Goal: Task Accomplishment & Management: Use online tool/utility

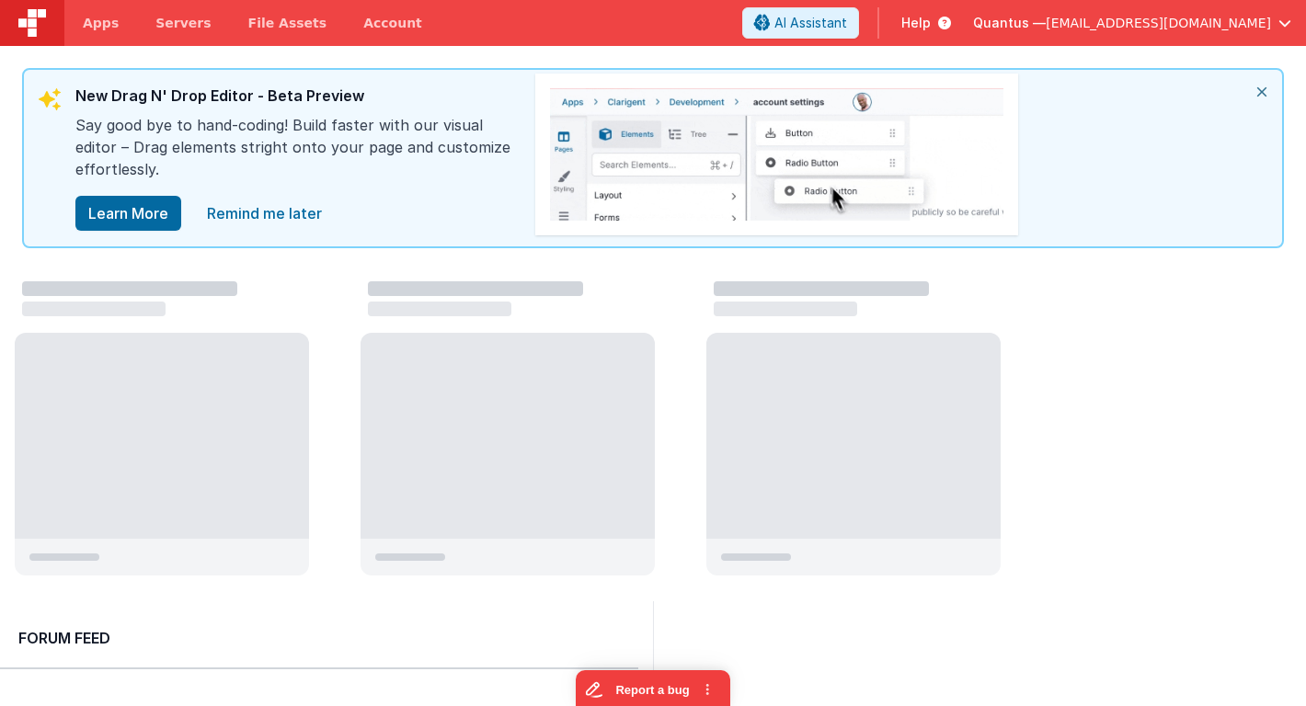
click at [1262, 88] on icon "close" at bounding box center [1261, 92] width 40 height 44
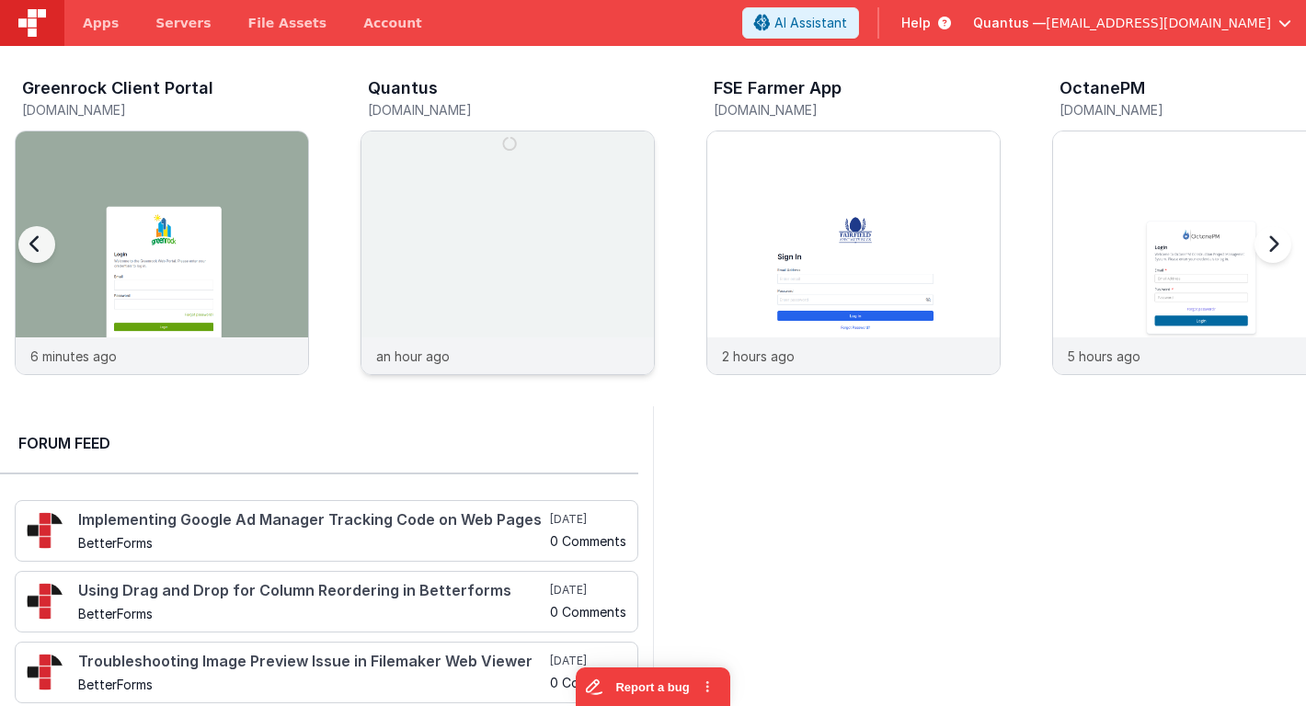
click at [416, 180] on img at bounding box center [507, 277] width 292 height 292
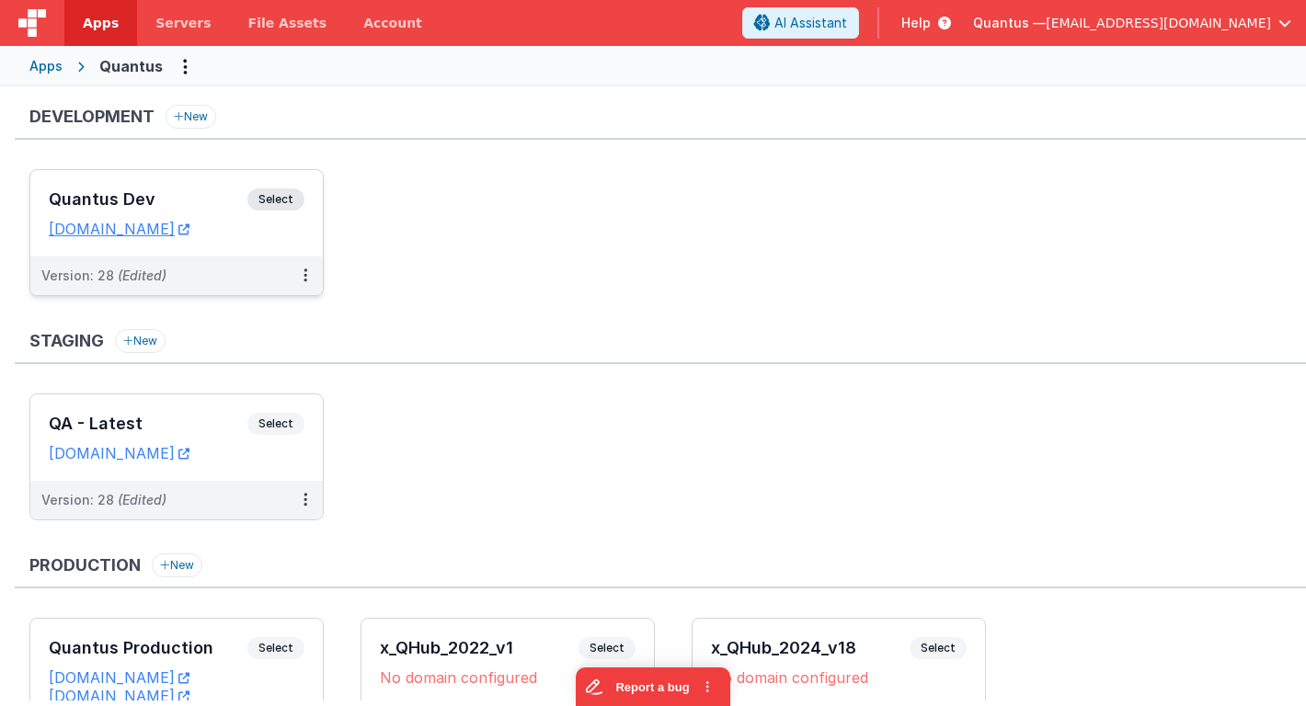
click at [134, 193] on h3 "Quantus Dev" at bounding box center [148, 199] width 199 height 18
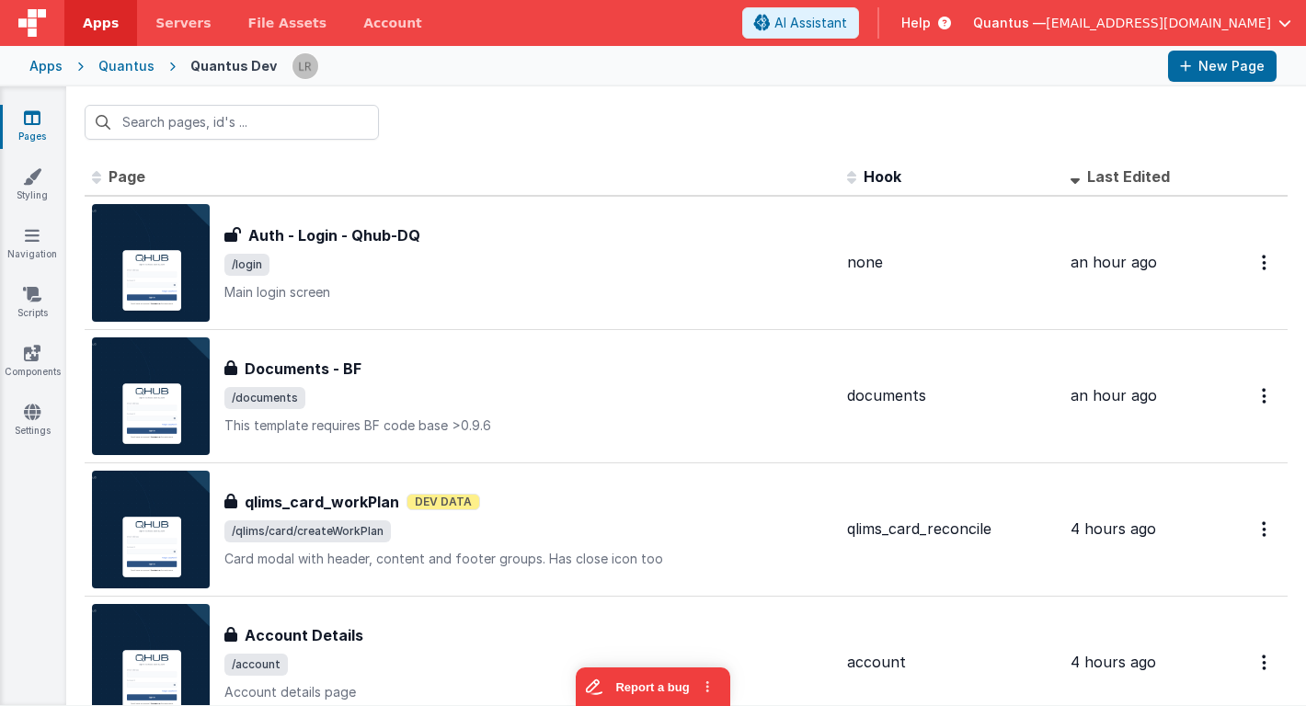
click at [36, 114] on icon at bounding box center [32, 118] width 17 height 18
click at [135, 63] on div "Quantus" at bounding box center [126, 66] width 56 height 18
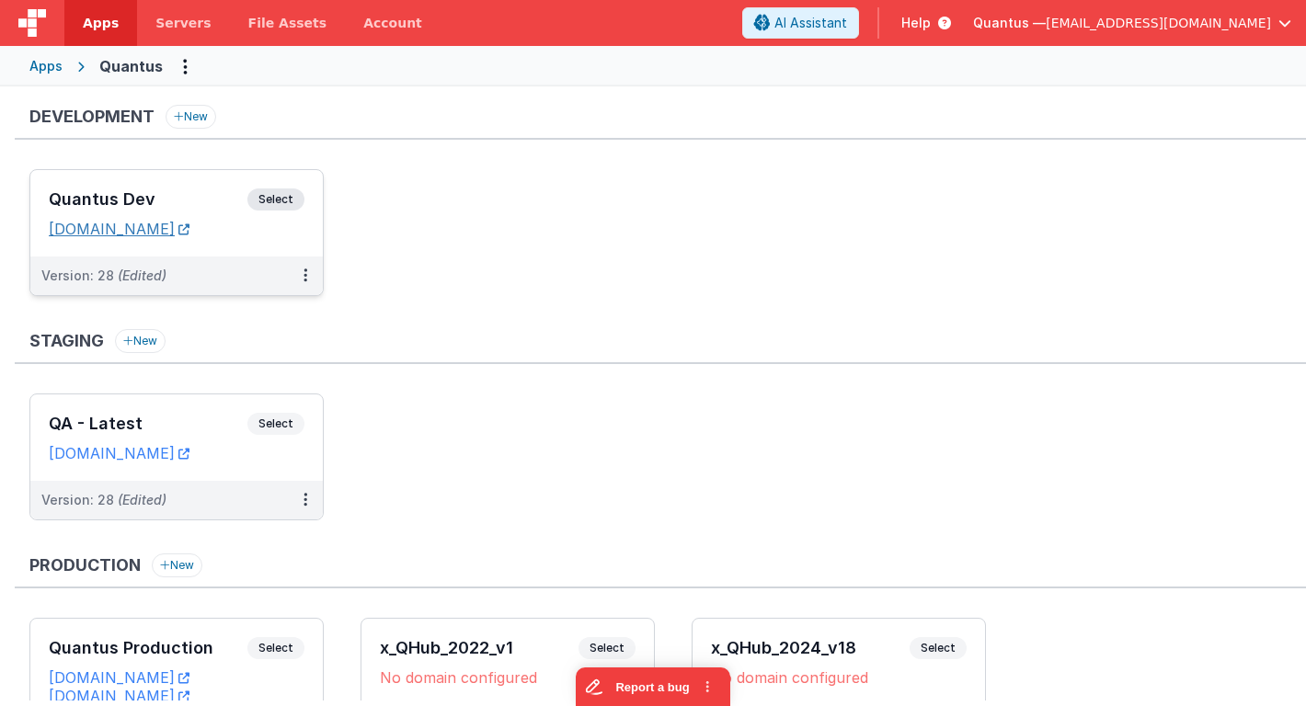
click at [134, 234] on link "[DOMAIN_NAME]" at bounding box center [119, 229] width 141 height 18
click at [114, 198] on h3 "Quantus Dev" at bounding box center [148, 199] width 199 height 18
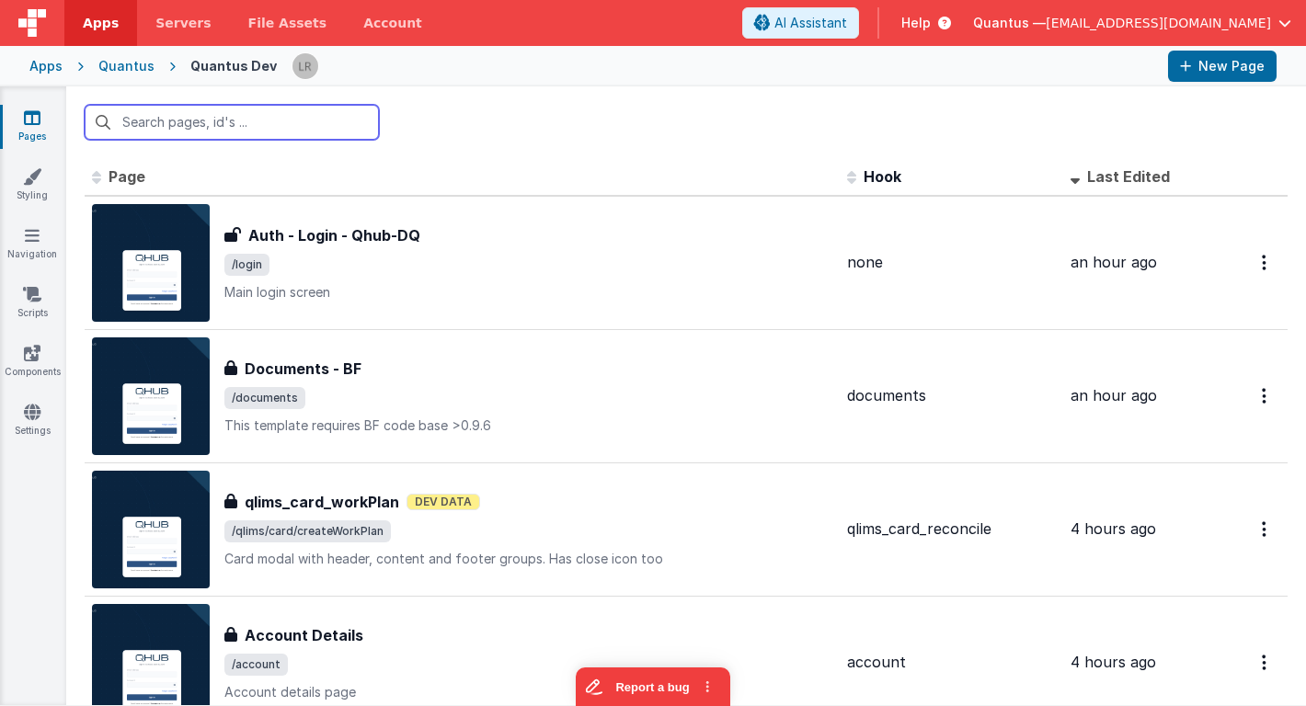
click at [165, 128] on input "text" at bounding box center [232, 122] width 294 height 35
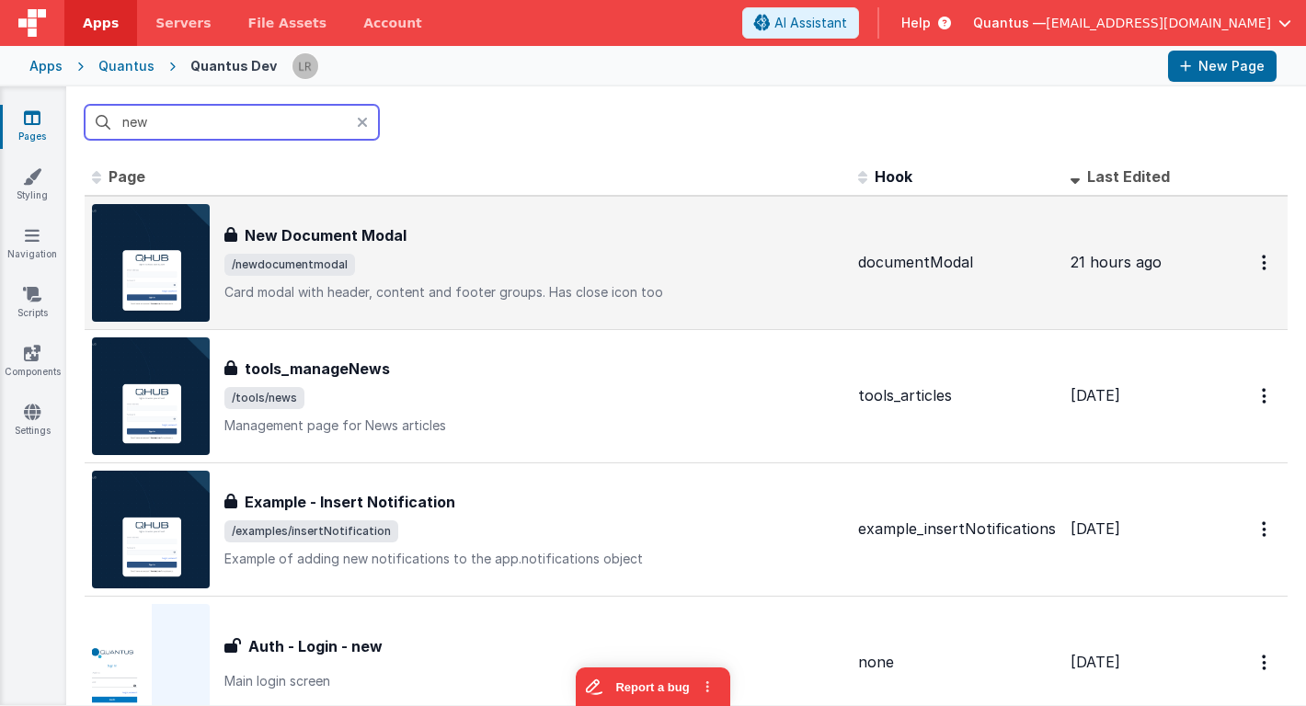
type input "new"
click at [491, 258] on span "/newdocumentmodal" at bounding box center [533, 265] width 619 height 22
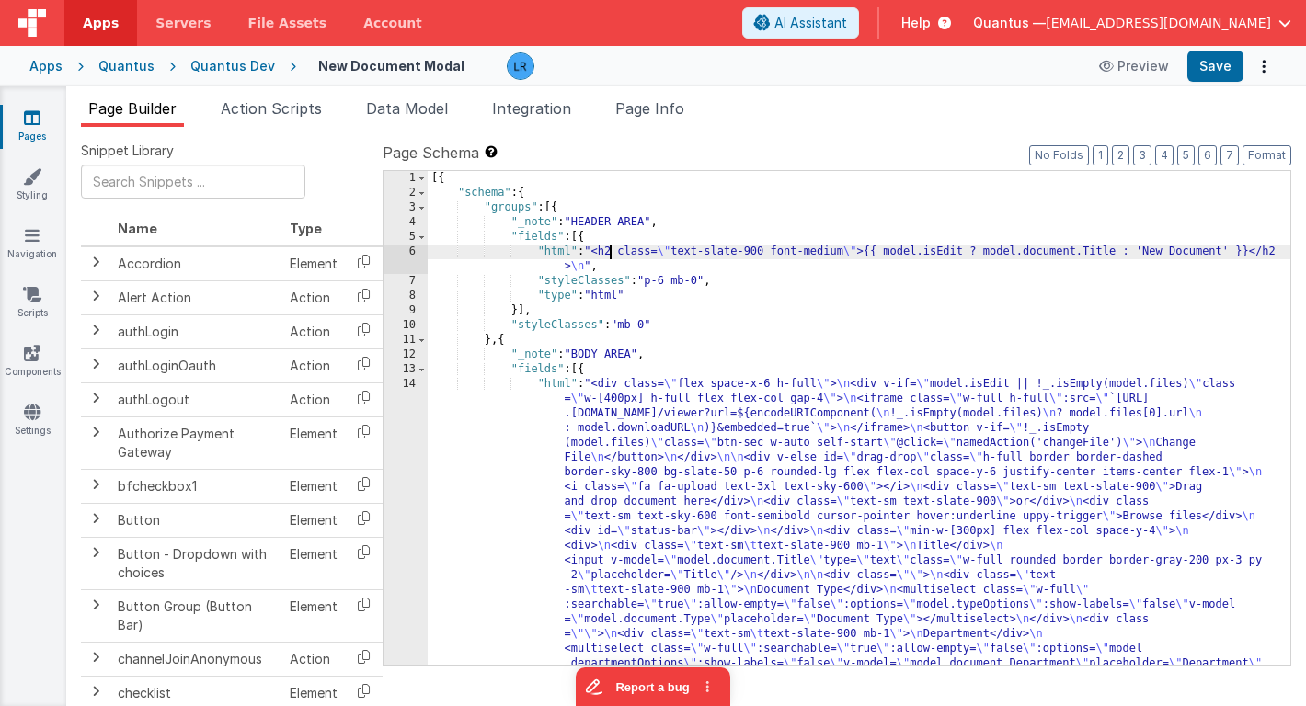
click at [612, 253] on div "[{ "schema" : { "groups" : [{ "_note" : "HEADER AREA" , "fields" : [{ "html" : …" at bounding box center [859, 653] width 863 height 965
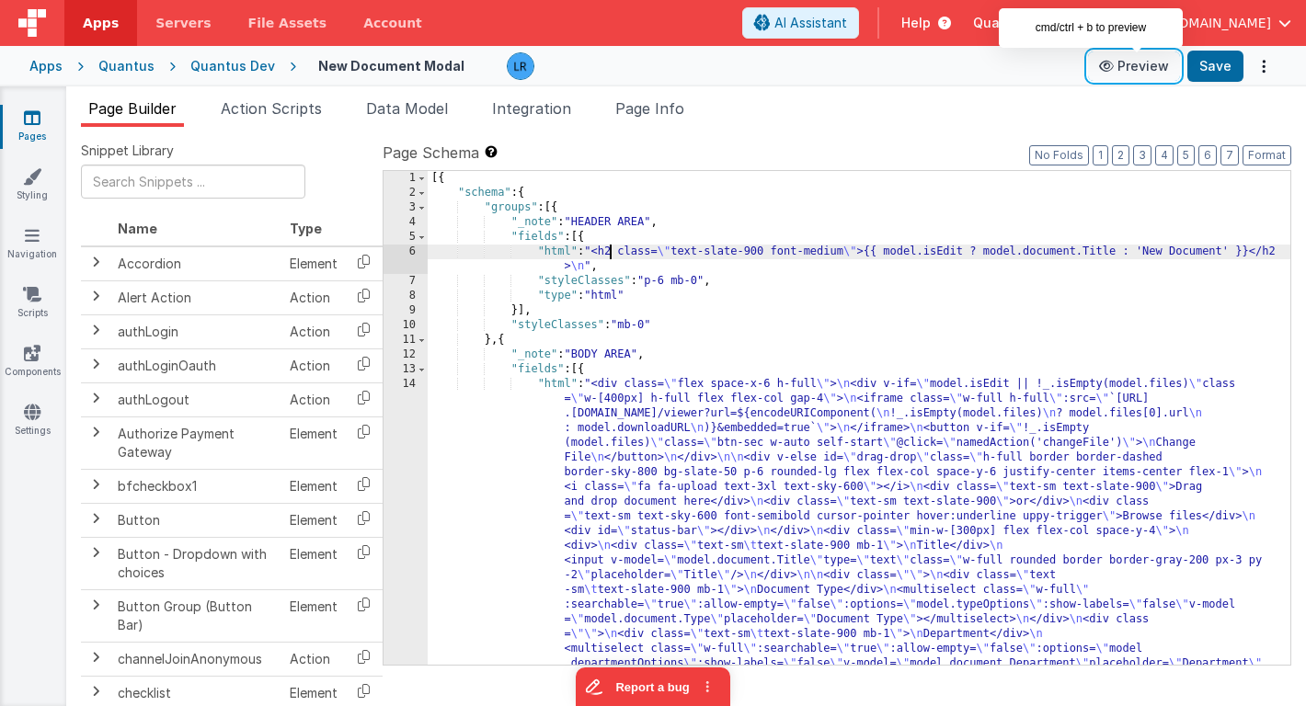
click at [1147, 69] on button "Preview" at bounding box center [1134, 65] width 92 height 29
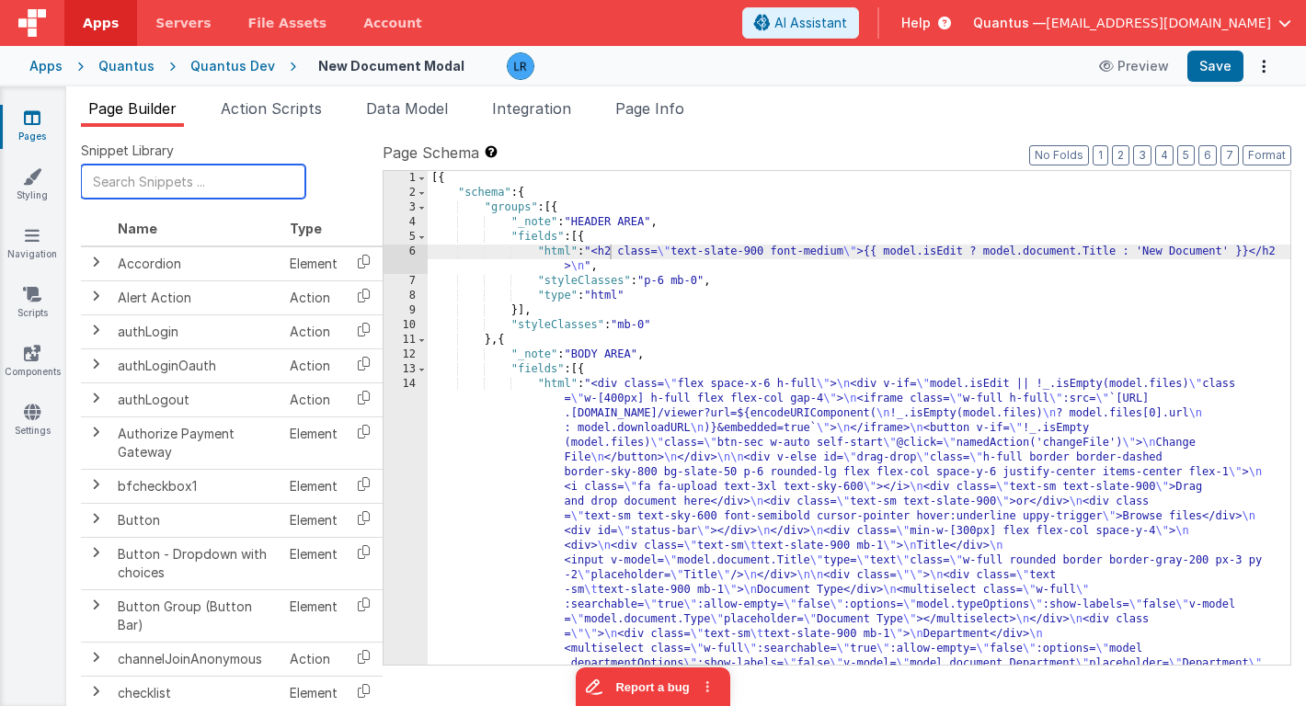
click at [196, 176] on input "text" at bounding box center [193, 182] width 224 height 34
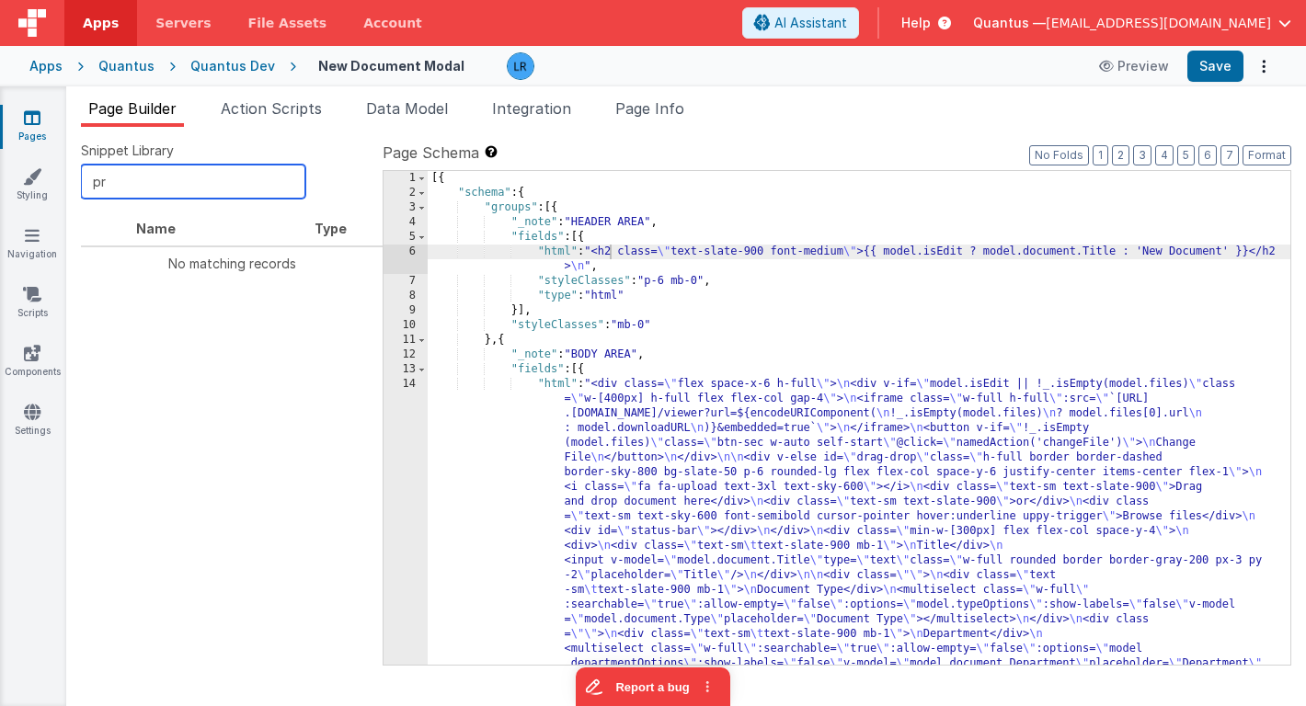
type input "p"
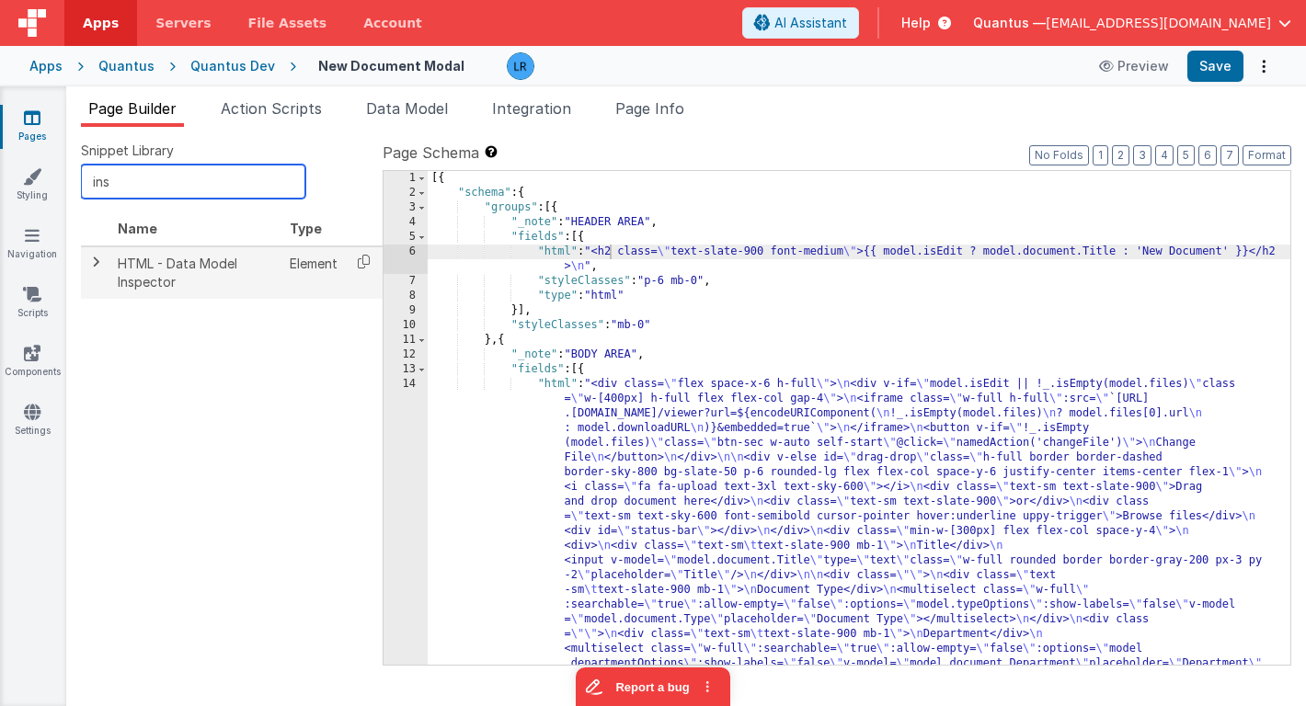
type input "ins"
click at [95, 263] on span at bounding box center [95, 262] width 15 height 15
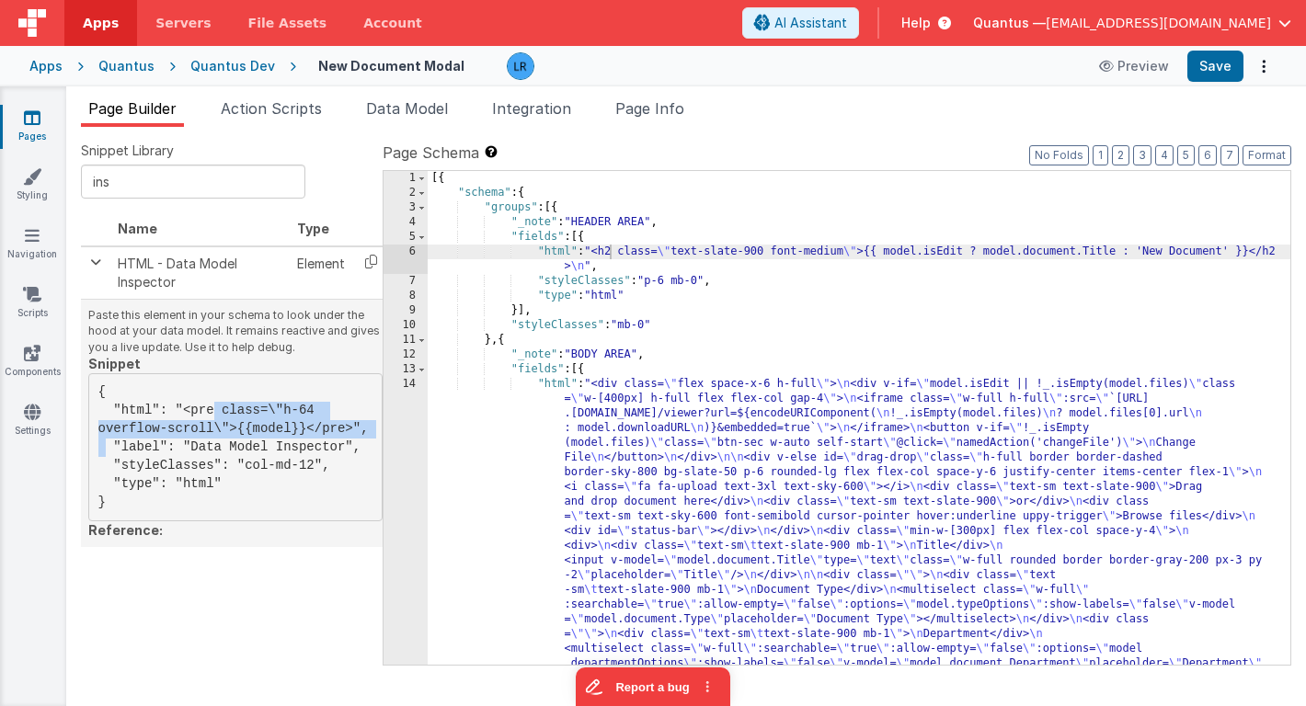
drag, startPoint x: 184, startPoint y: 412, endPoint x: 356, endPoint y: 430, distance: 172.9
click at [356, 430] on pre "{ "html": "<pre class=\"h-64 overflow-scroll\">{{model}}</pre>", "label": "Data…" at bounding box center [235, 447] width 294 height 148
copy pre "<pre class=\"h-64 overflow-scroll\">{{model}}</pre>"
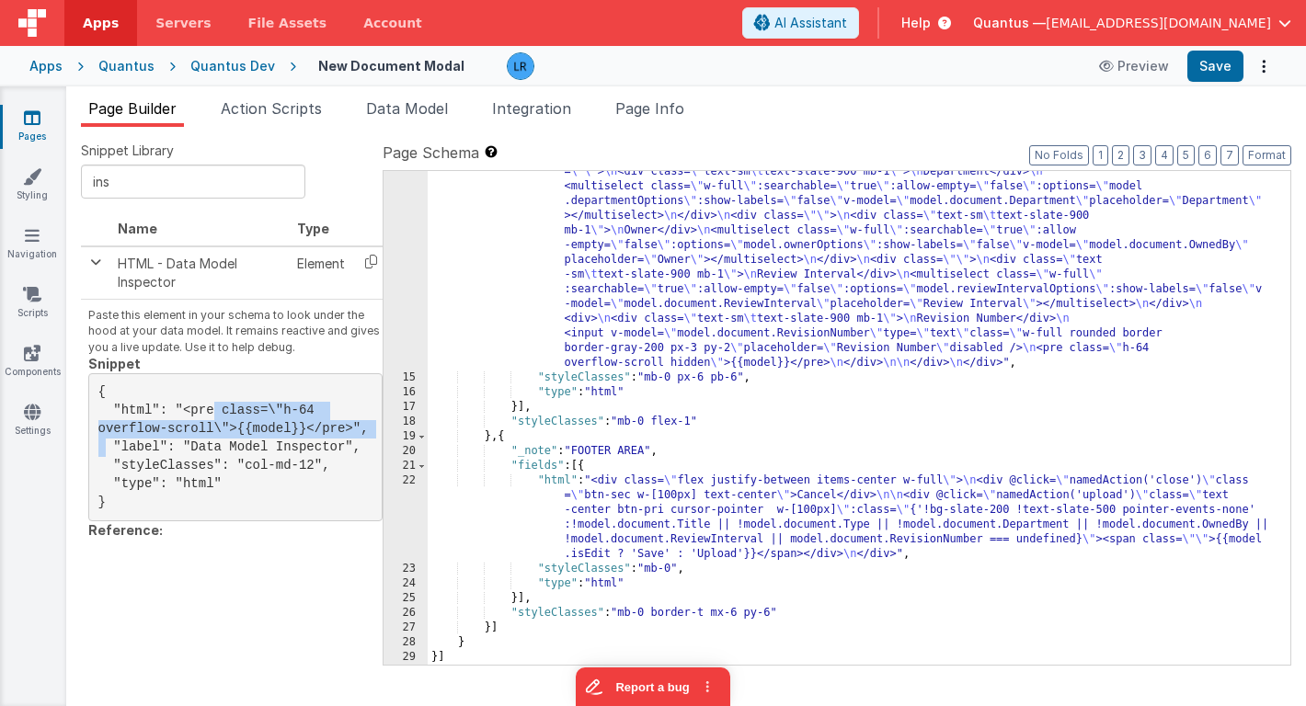
scroll to position [463, 0]
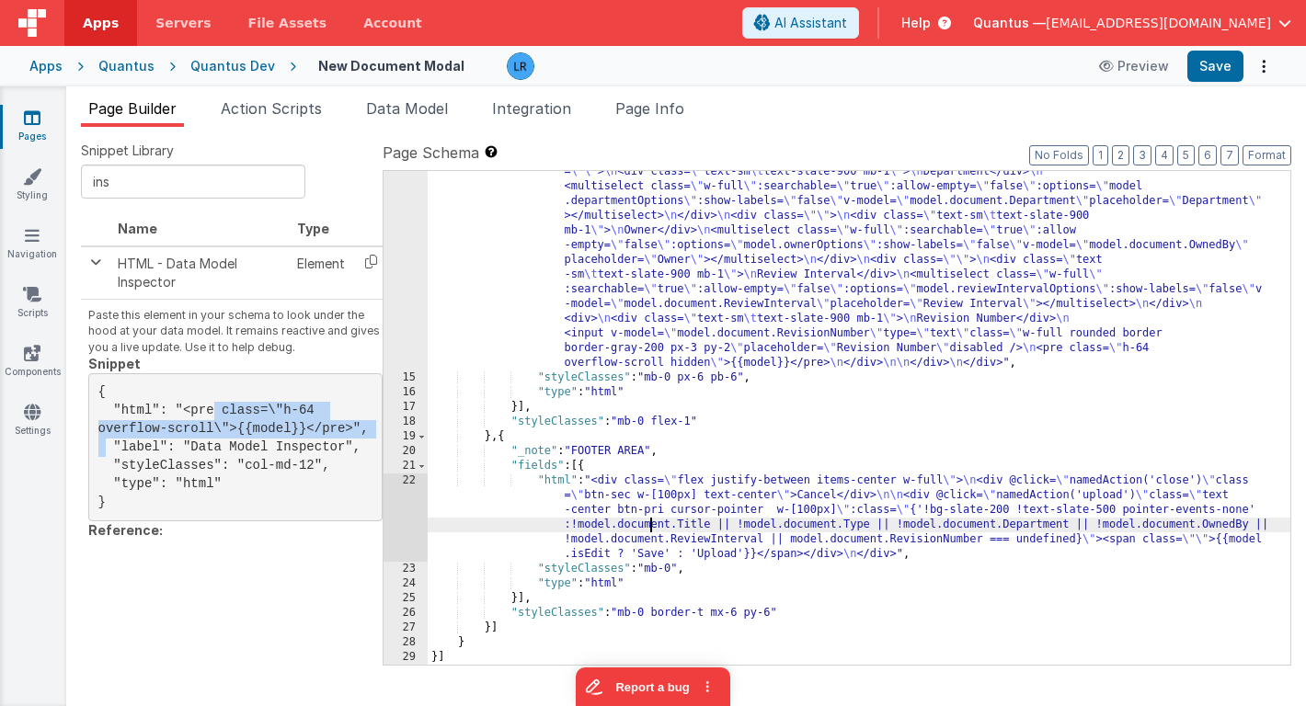
click at [648, 529] on div ""html" : "<div class= \" flex space-x-6 h-full \" > \n <div v-if= \" model.isEd…" at bounding box center [859, 396] width 863 height 965
click at [409, 509] on div "22" at bounding box center [405, 518] width 44 height 88
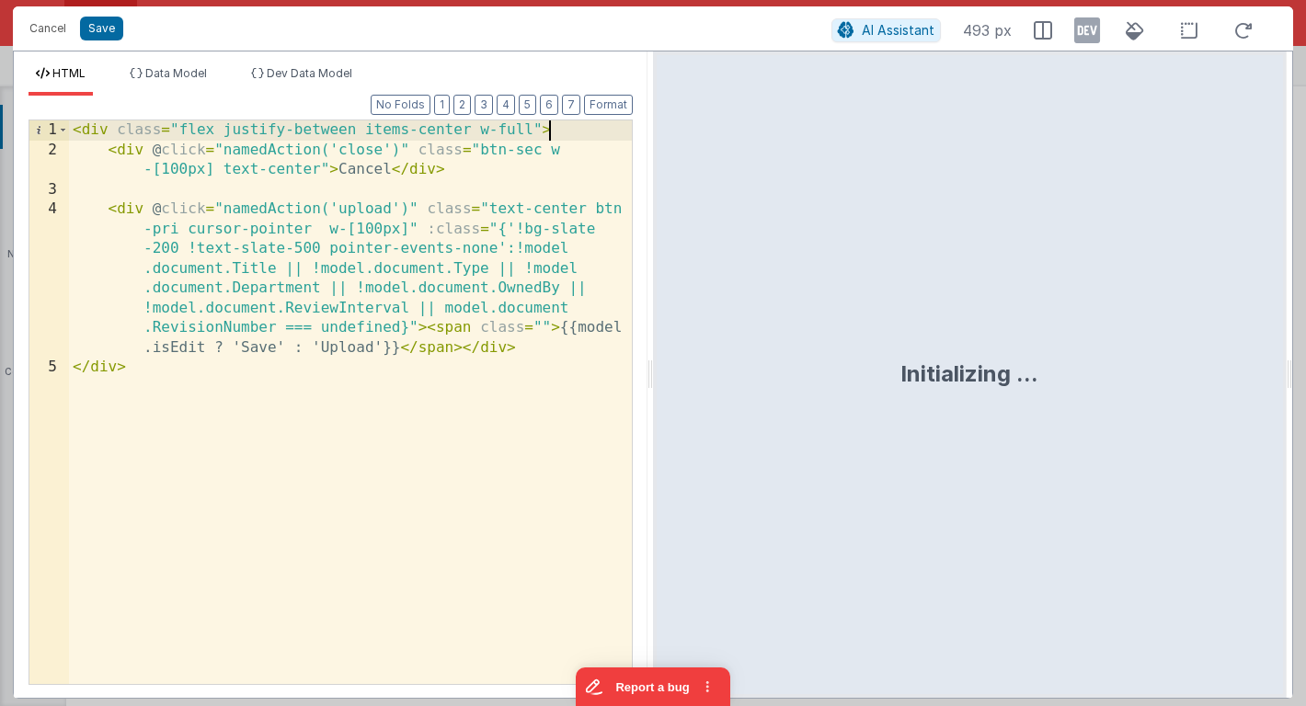
click at [562, 134] on div "< div class = "flex justify-between items-center w-full" > < div @ click = "nam…" at bounding box center [350, 421] width 563 height 603
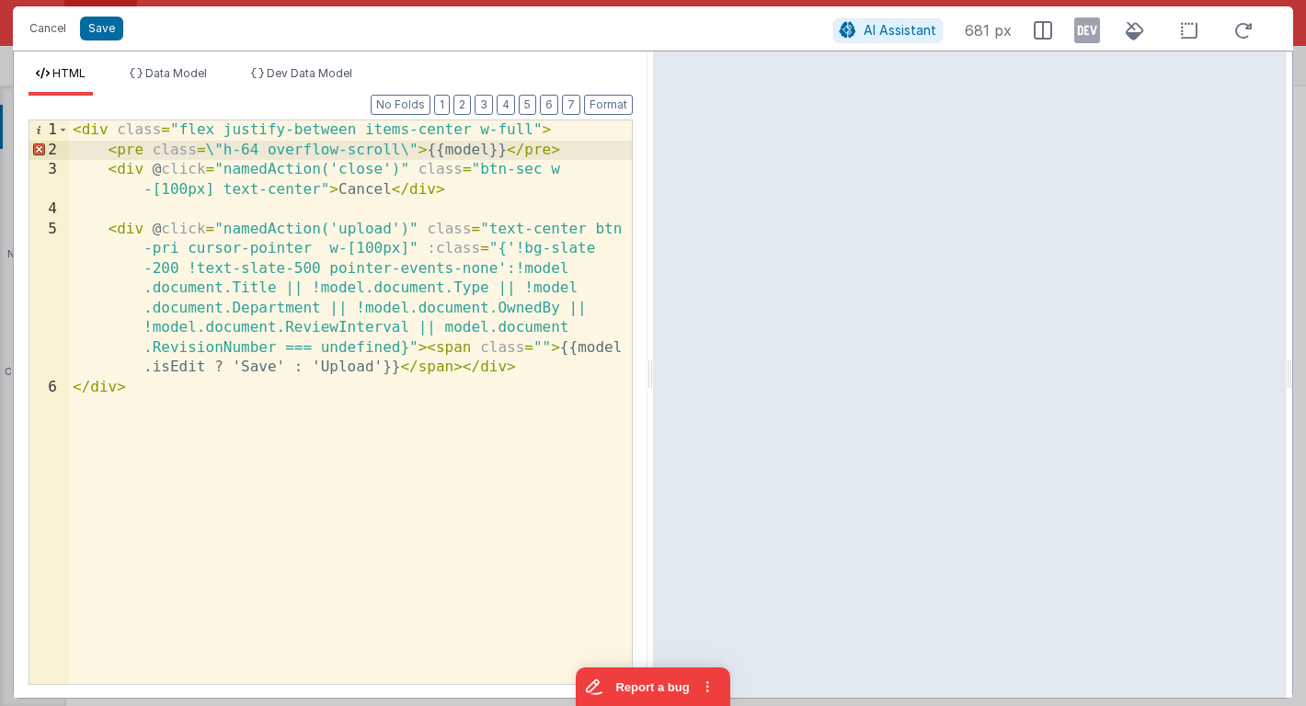
click at [214, 154] on div "< div class = "flex justify-between items-center w-full" > < pre class = \ "h-6…" at bounding box center [350, 421] width 563 height 603
click at [402, 151] on div "< div class = "flex justify-between items-center w-full" > < pre class = "h-64 …" at bounding box center [350, 421] width 563 height 603
click at [110, 22] on button "Save" at bounding box center [101, 29] width 43 height 24
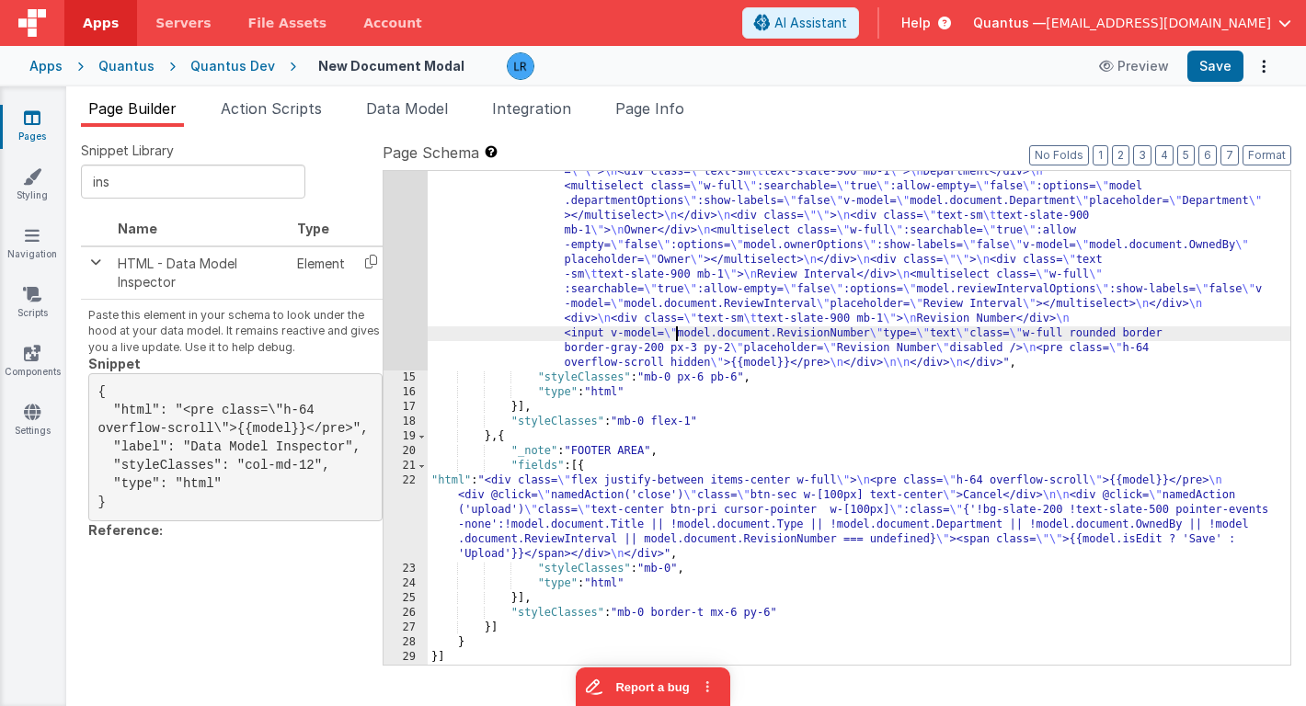
click at [679, 336] on div ""html" : "<div class= \" flex space-x-6 h-full \" > \n <div v-if= \" model.isEd…" at bounding box center [859, 396] width 863 height 965
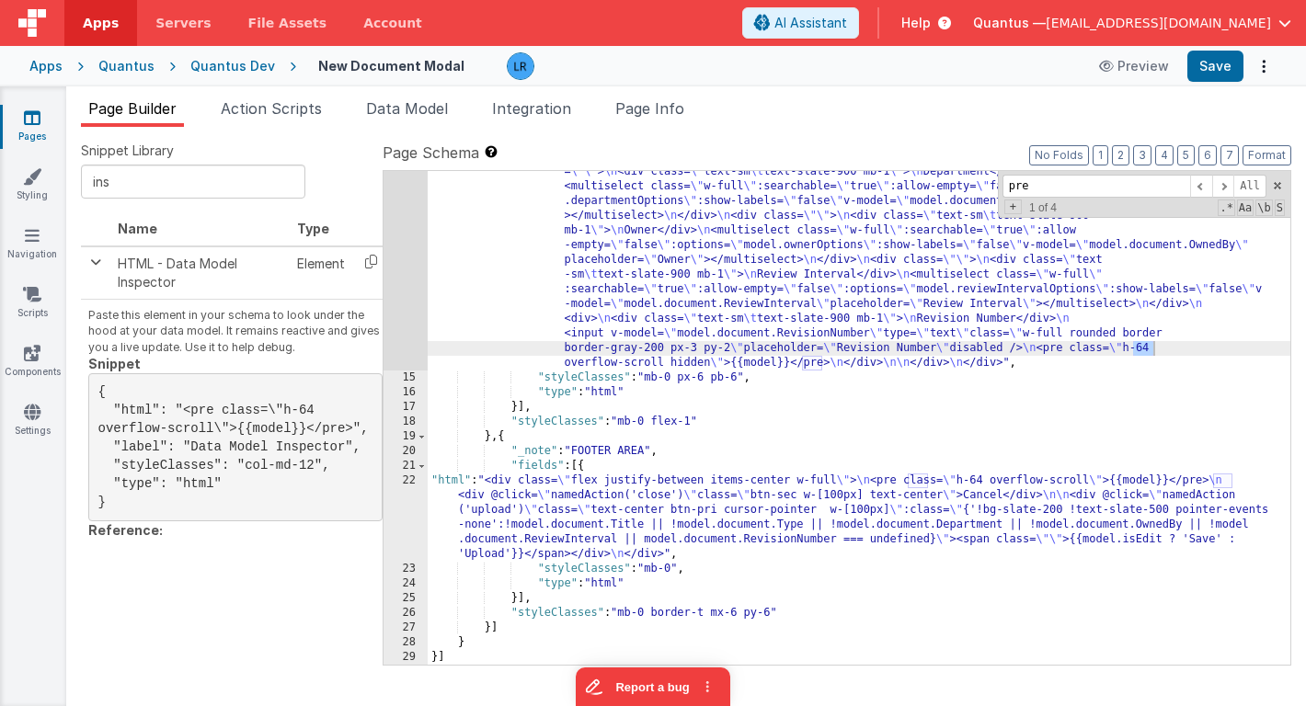
type input "pre"
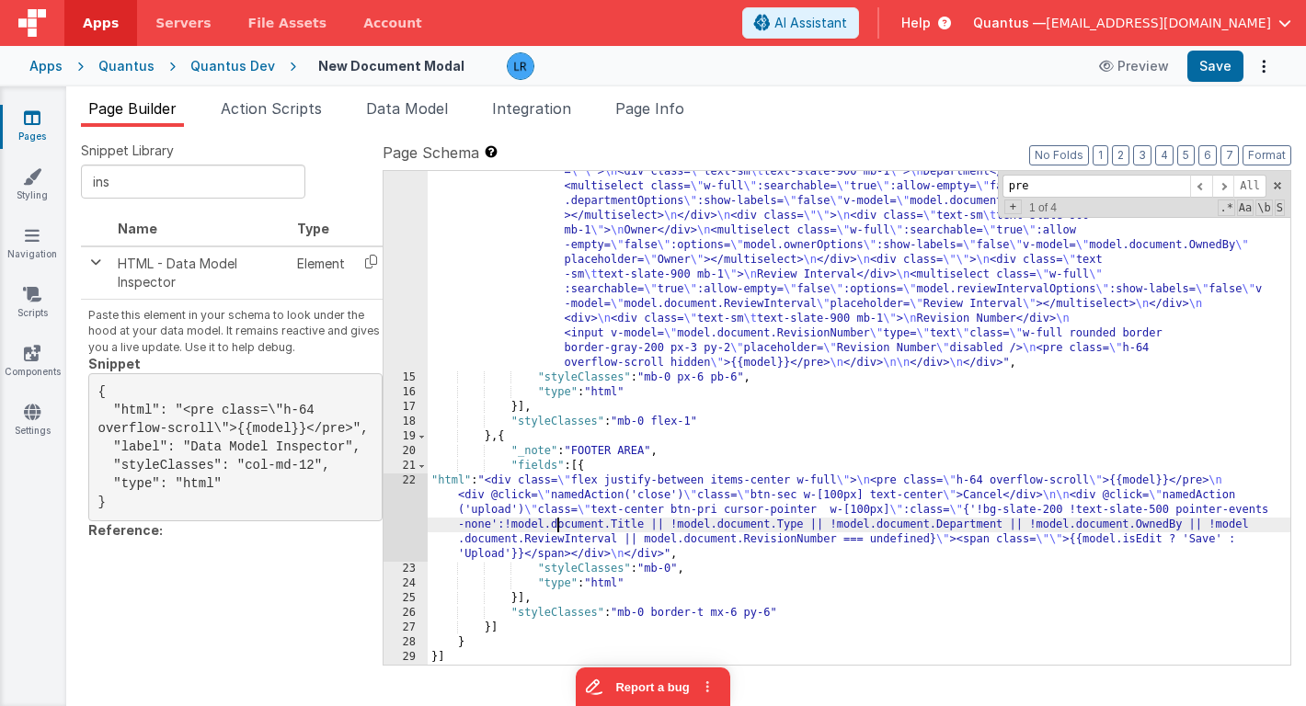
click at [556, 520] on div ""html" : "<div class= \" flex space-x-6 h-full \" > \n <div v-if= \" model.isEd…" at bounding box center [859, 396] width 863 height 965
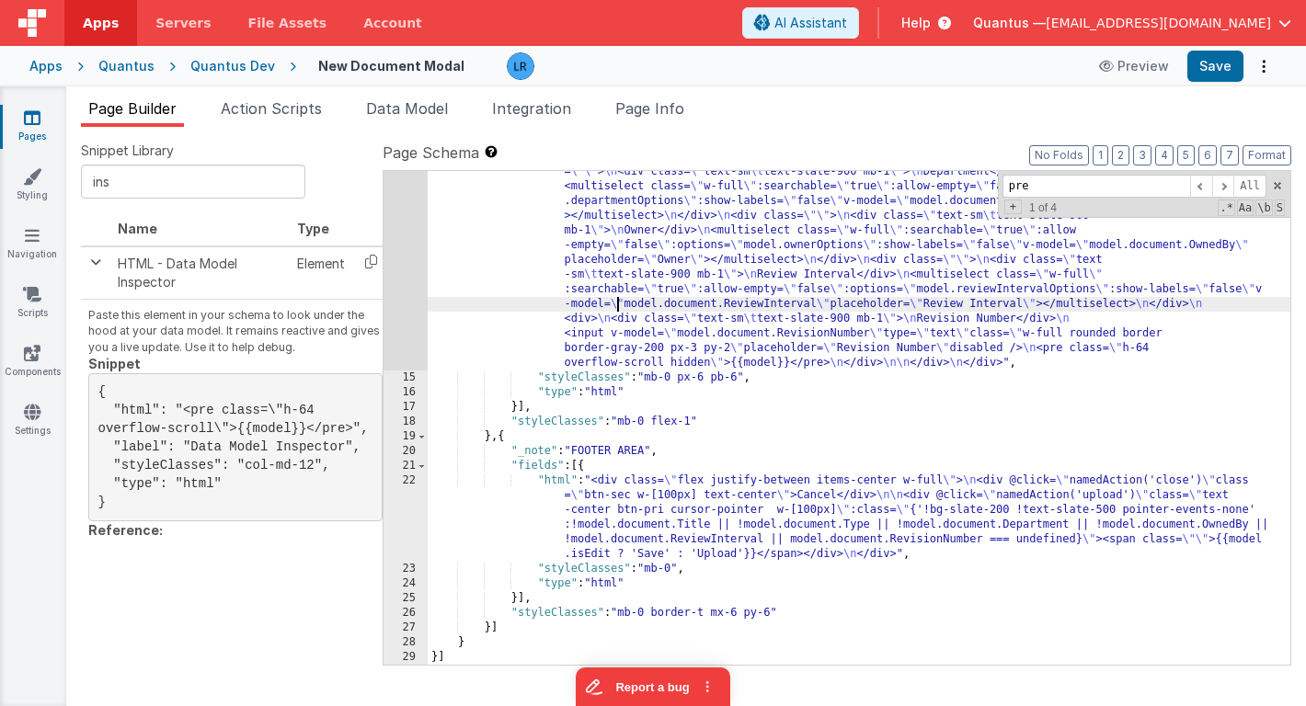
click at [618, 306] on div ""html" : "<div class= \" flex space-x-6 h-full \" > \n <div v-if= \" model.isEd…" at bounding box center [859, 396] width 863 height 965
click at [709, 366] on div ""html" : "<div class= \" flex space-x-6 h-full \" > \n <div v-if= \" model.isEd…" at bounding box center [859, 396] width 863 height 965
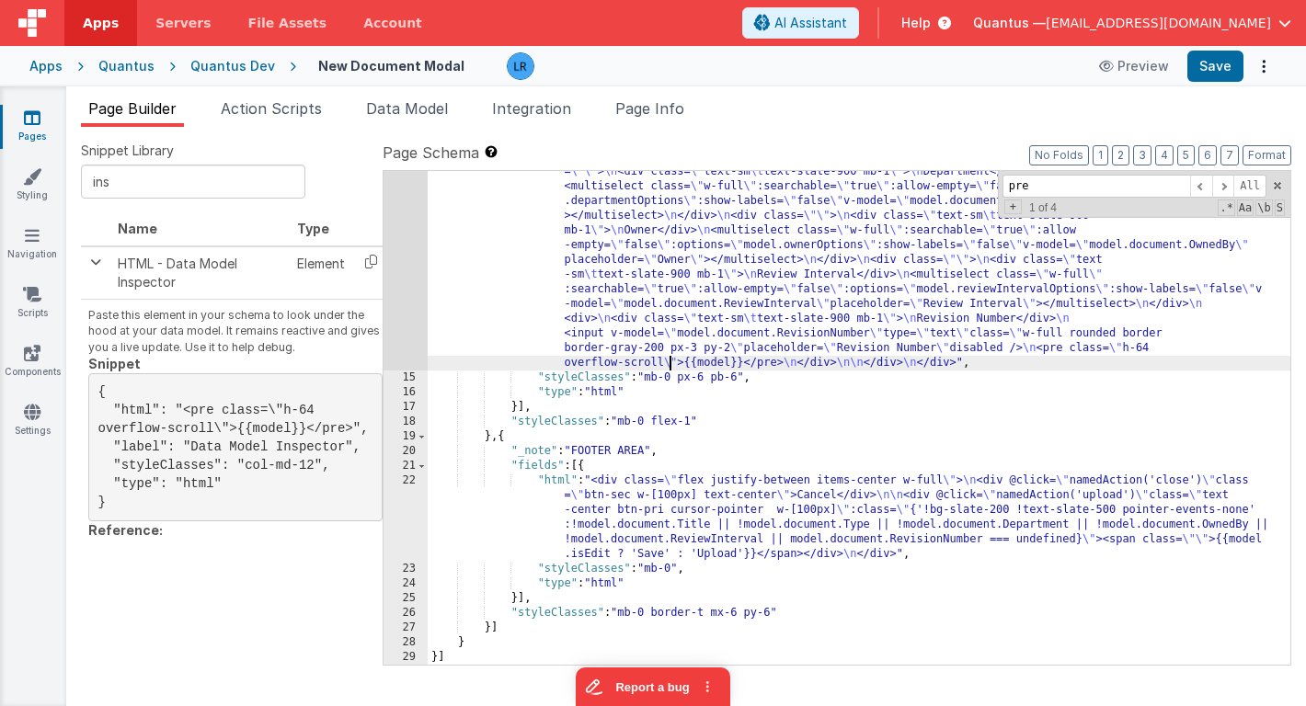
click at [648, 280] on div ""html" : "<div class= \" flex space-x-6 h-full \" > \n <div v-if= \" model.isEd…" at bounding box center [859, 396] width 863 height 965
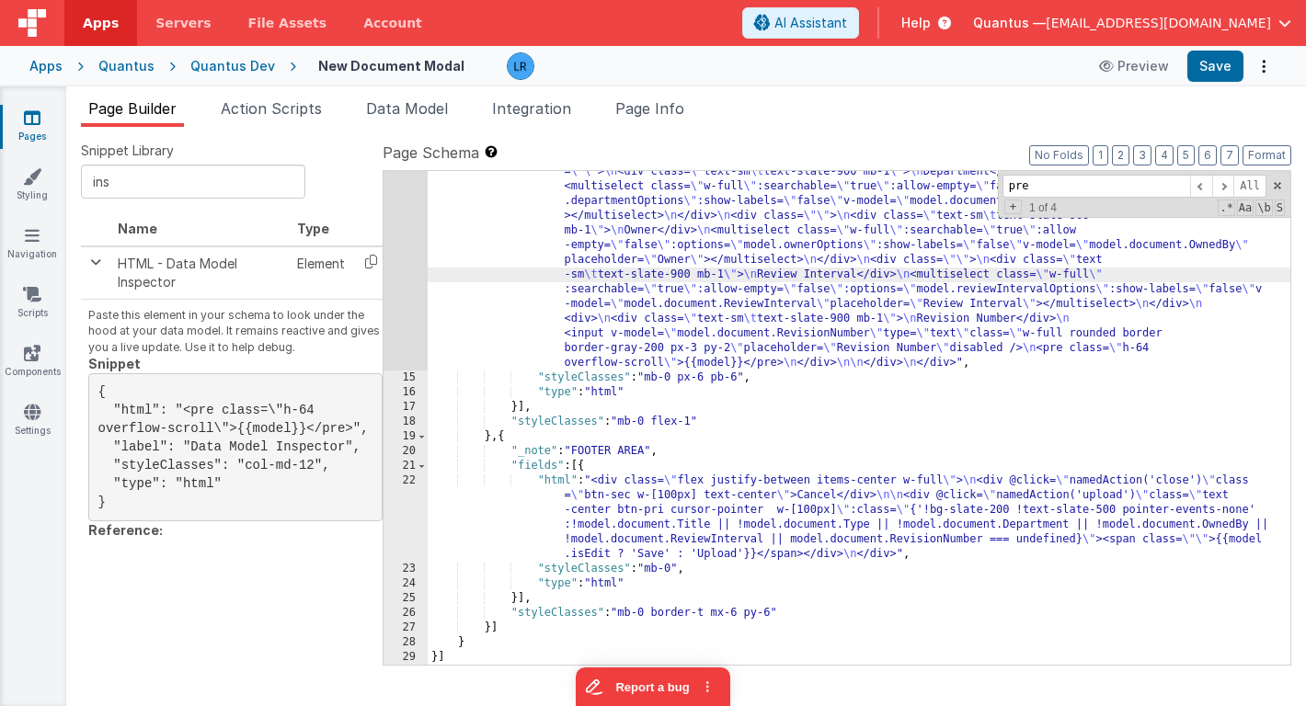
click at [402, 279] on div "14" at bounding box center [405, 142] width 44 height 456
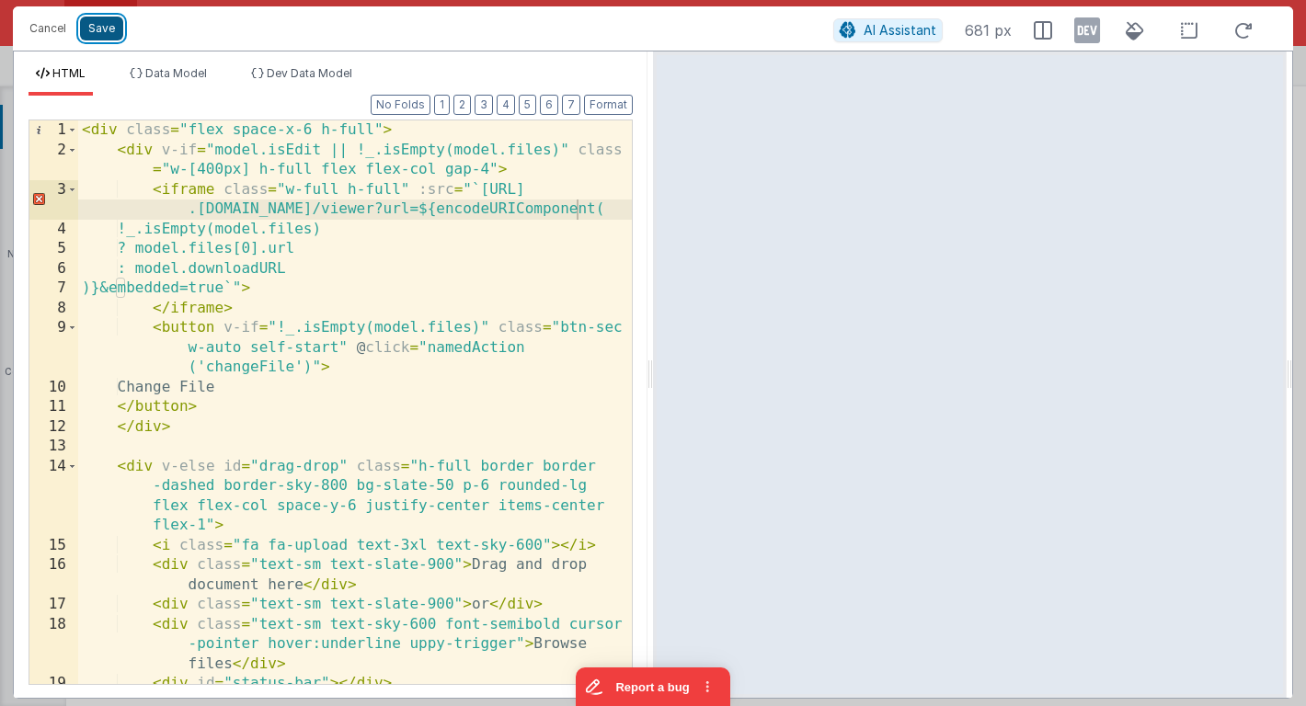
click at [99, 36] on button "Save" at bounding box center [101, 29] width 43 height 24
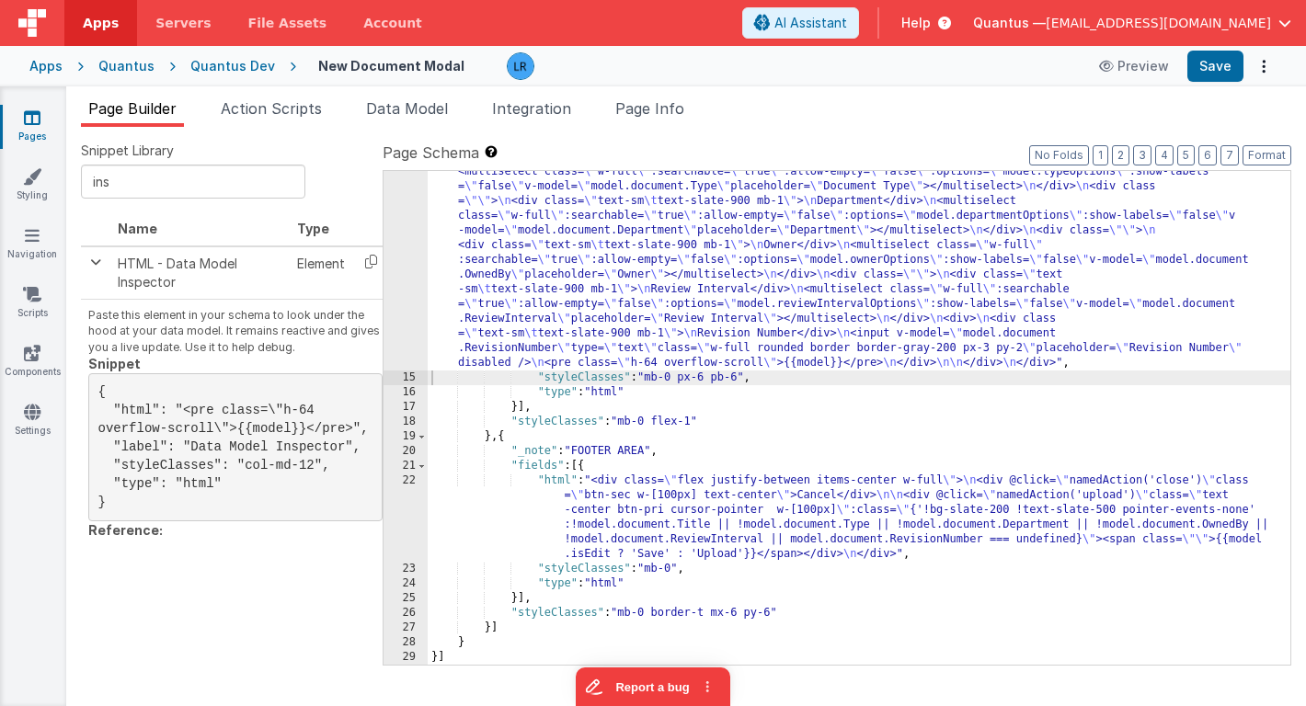
scroll to position [404, 0]
click at [1218, 73] on button "Save" at bounding box center [1215, 66] width 56 height 31
click at [522, 228] on div ""html" : "<div class= \" flex space-x-6 h-full \" > \n <div v-if= \" model.isEd…" at bounding box center [859, 426] width 863 height 906
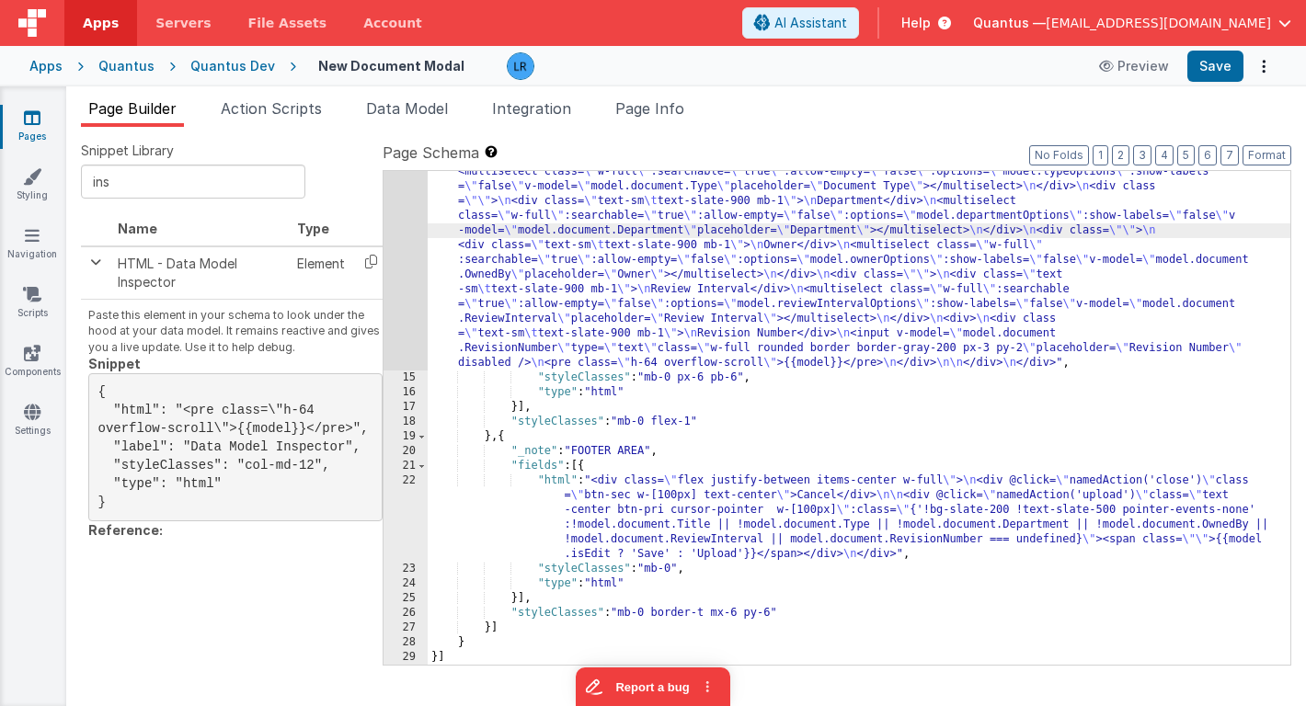
click at [403, 276] on div "14" at bounding box center [405, 171] width 44 height 397
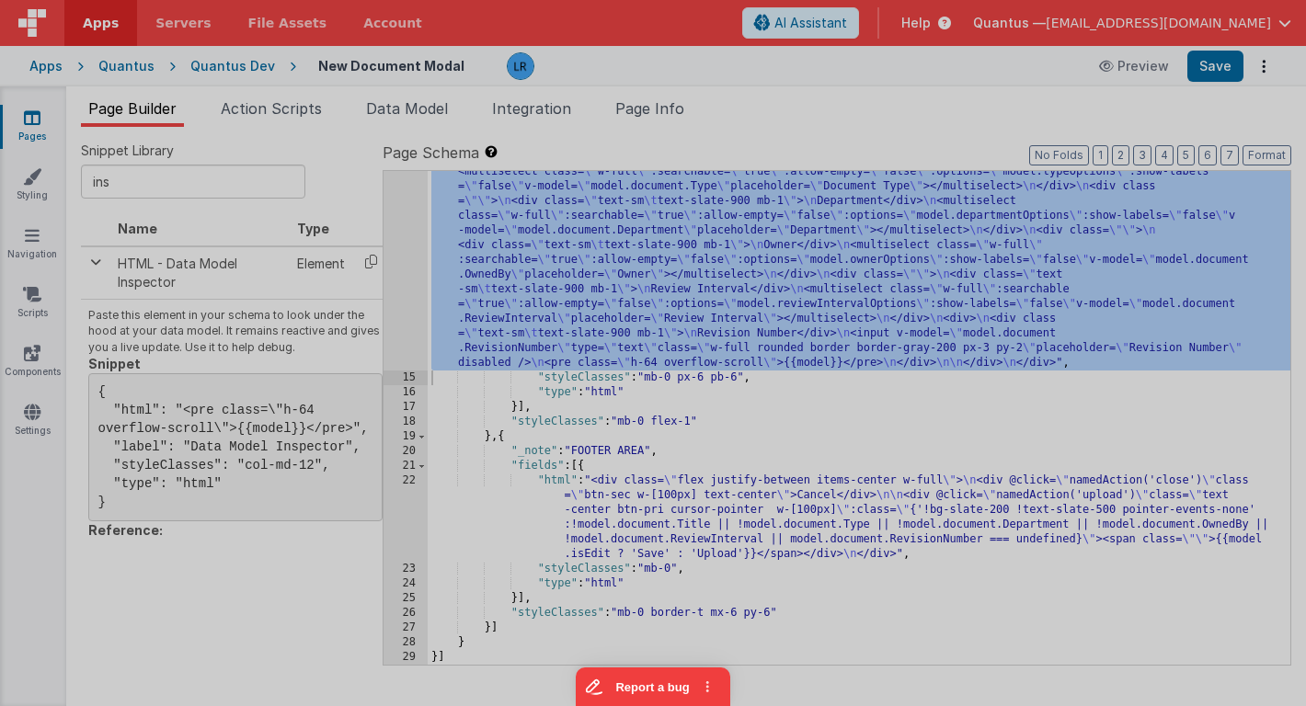
click at [403, 276] on div "Cancel Save AI Assistant 455 px HTML Data Model Dev Data Model Format 7 6 5 4 3…" at bounding box center [653, 353] width 1306 height 706
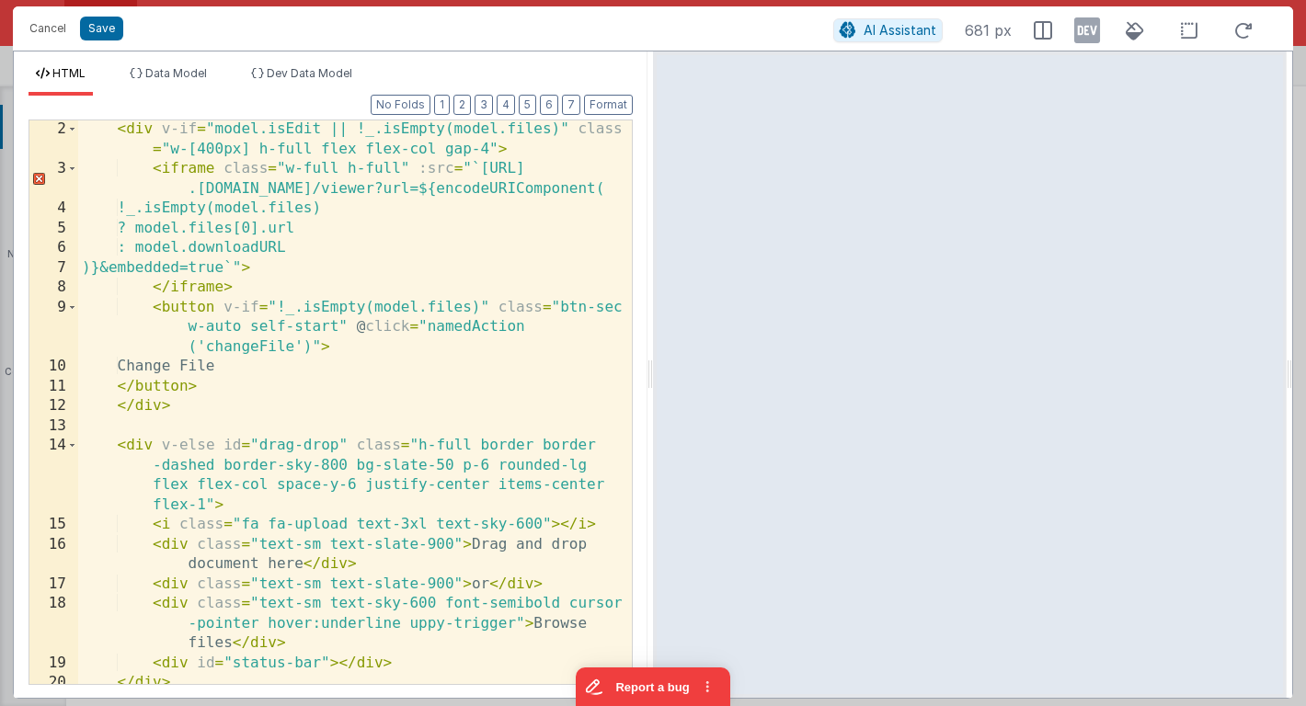
scroll to position [1176, 0]
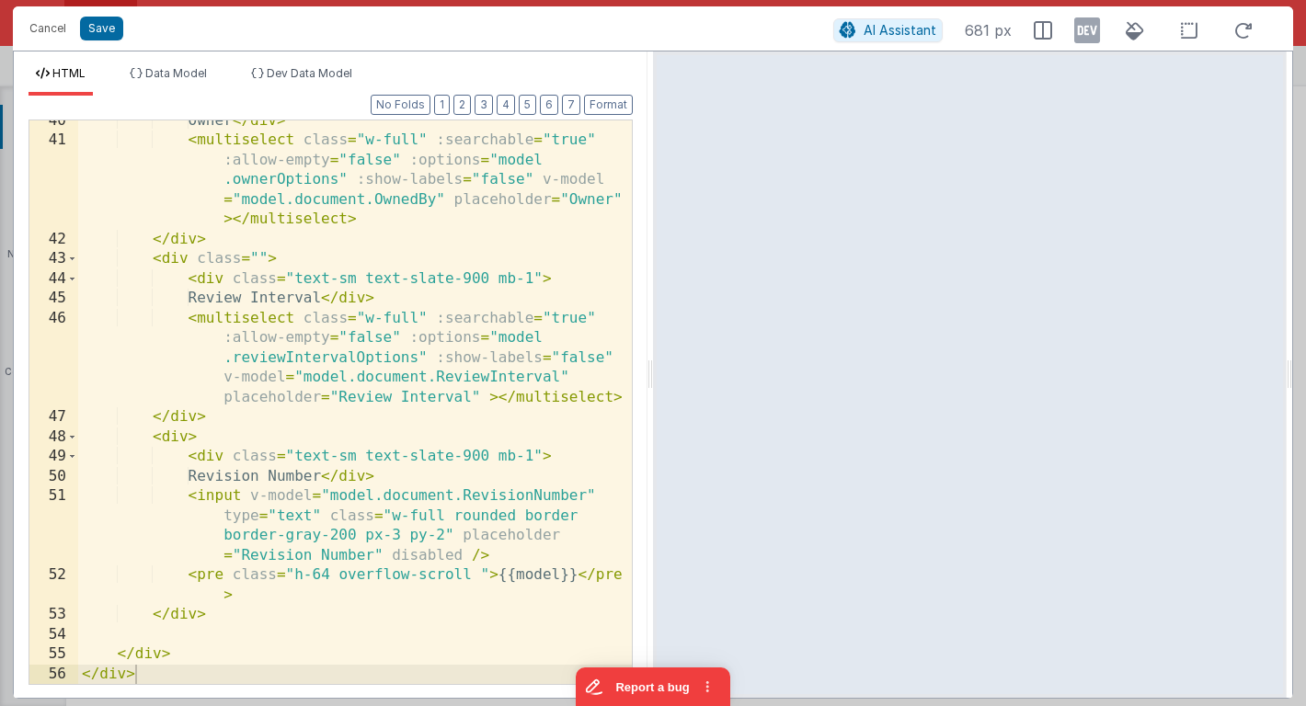
click at [481, 578] on div "Owner </ div > < multiselect class = "w-full" :searchable = "true" :allow-empty…" at bounding box center [355, 412] width 554 height 603
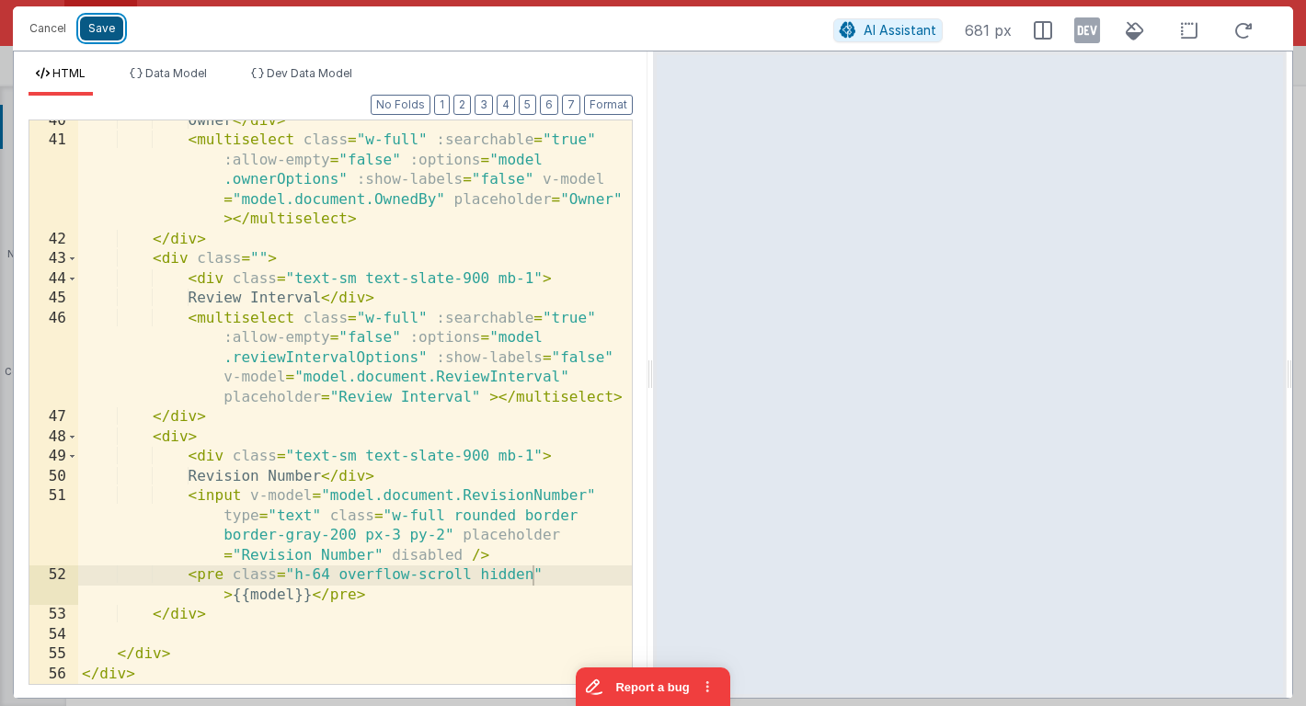
click at [89, 34] on button "Save" at bounding box center [101, 29] width 43 height 24
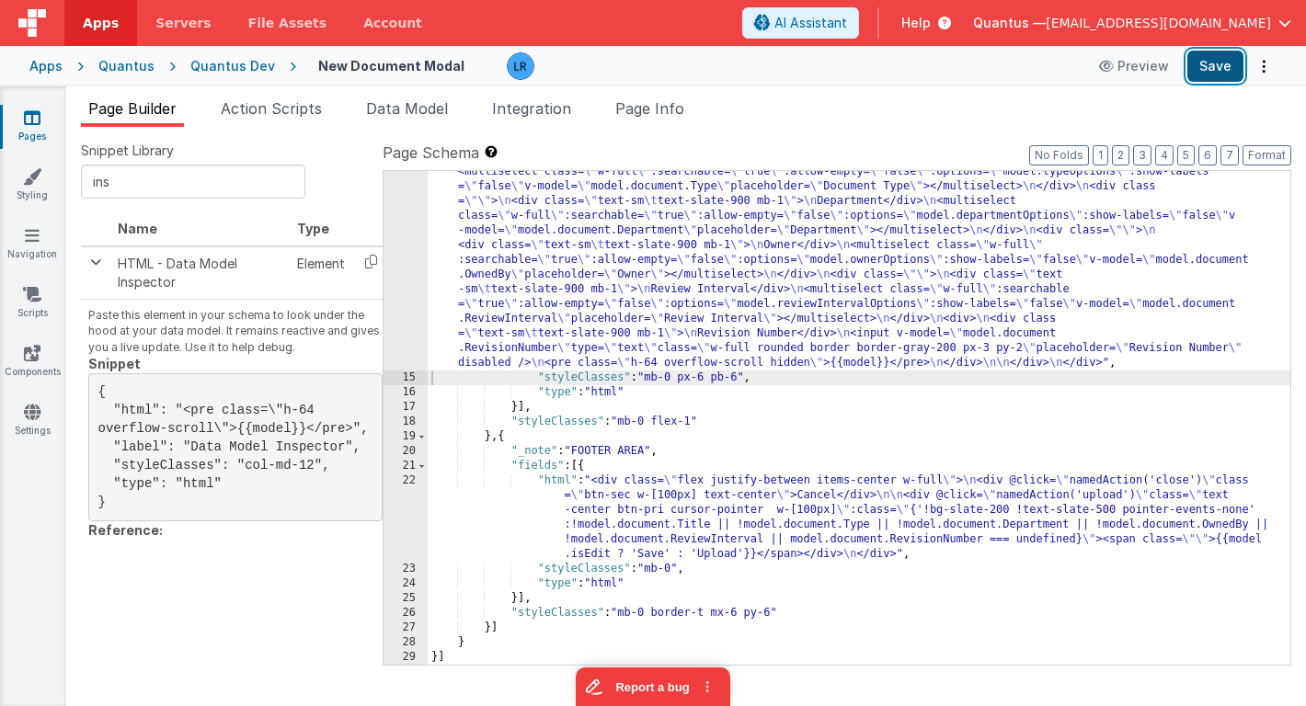
click at [1211, 76] on button "Save" at bounding box center [1215, 66] width 56 height 31
